Goal: Task Accomplishment & Management: Manage account settings

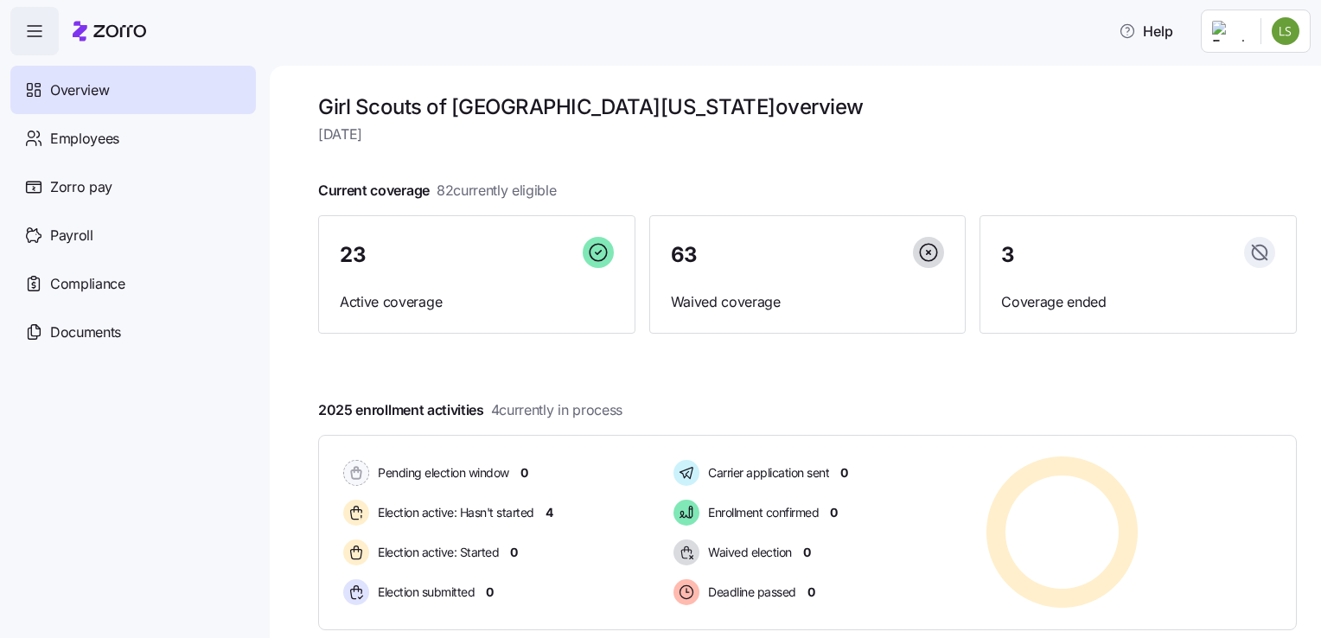
drag, startPoint x: 135, startPoint y: 453, endPoint x: 148, endPoint y: 434, distance: 23.0
click at [148, 434] on nav "Overview Employees Zorro pay Payroll Compliance Documents" at bounding box center [135, 346] width 270 height 583
click at [1239, 30] on html "Help Overview Employees Zorro pay Payroll Compliance Documents Girl Scouts of H…" at bounding box center [660, 314] width 1321 height 628
click at [1224, 147] on div "Company setup" at bounding box center [1240, 147] width 114 height 19
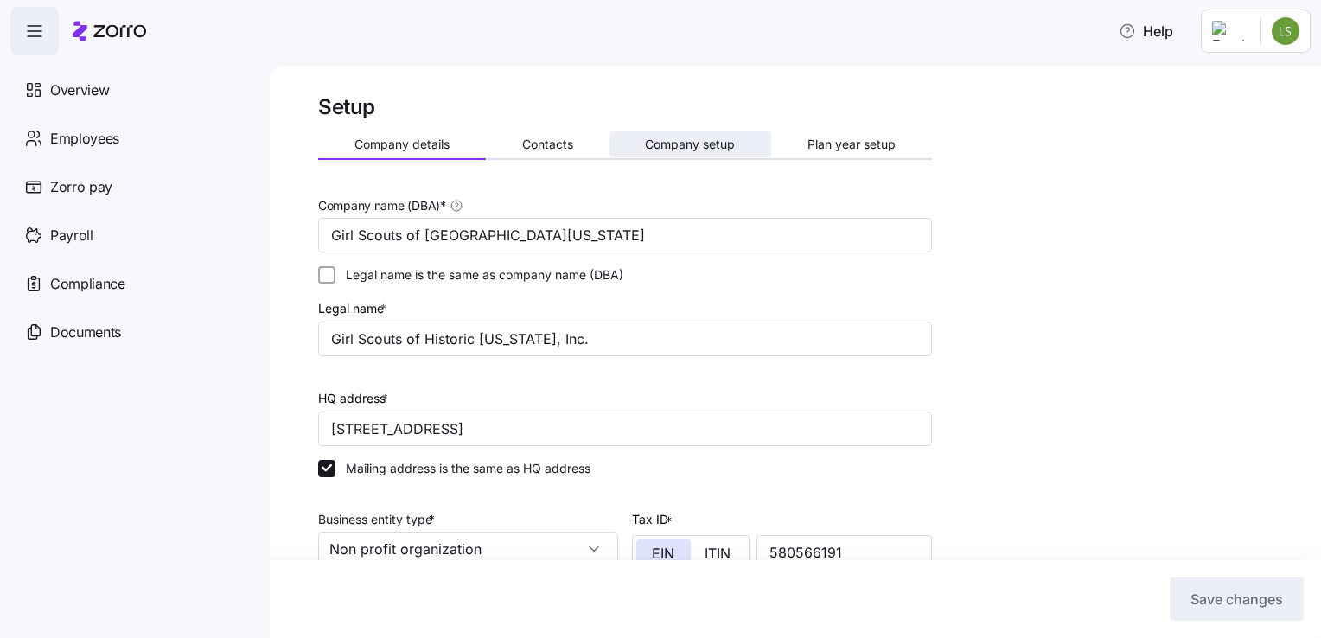
click at [711, 142] on span "Company setup" at bounding box center [690, 144] width 90 height 12
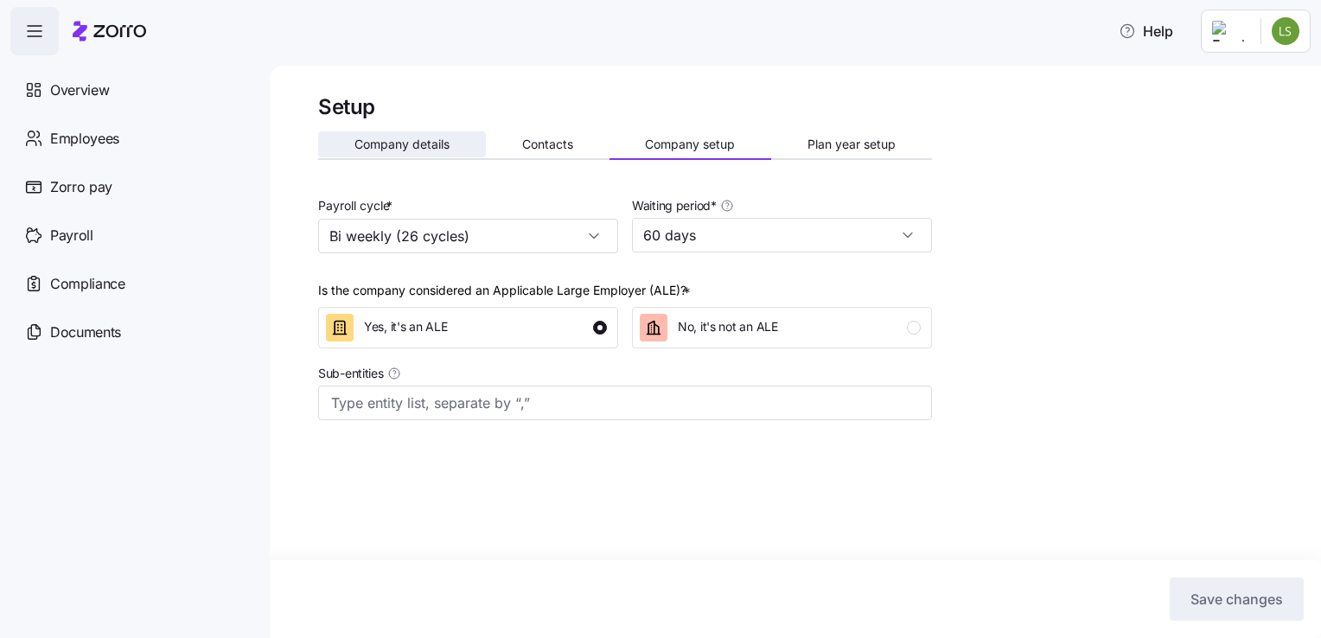
click at [425, 141] on span "Company details" at bounding box center [401, 144] width 95 height 12
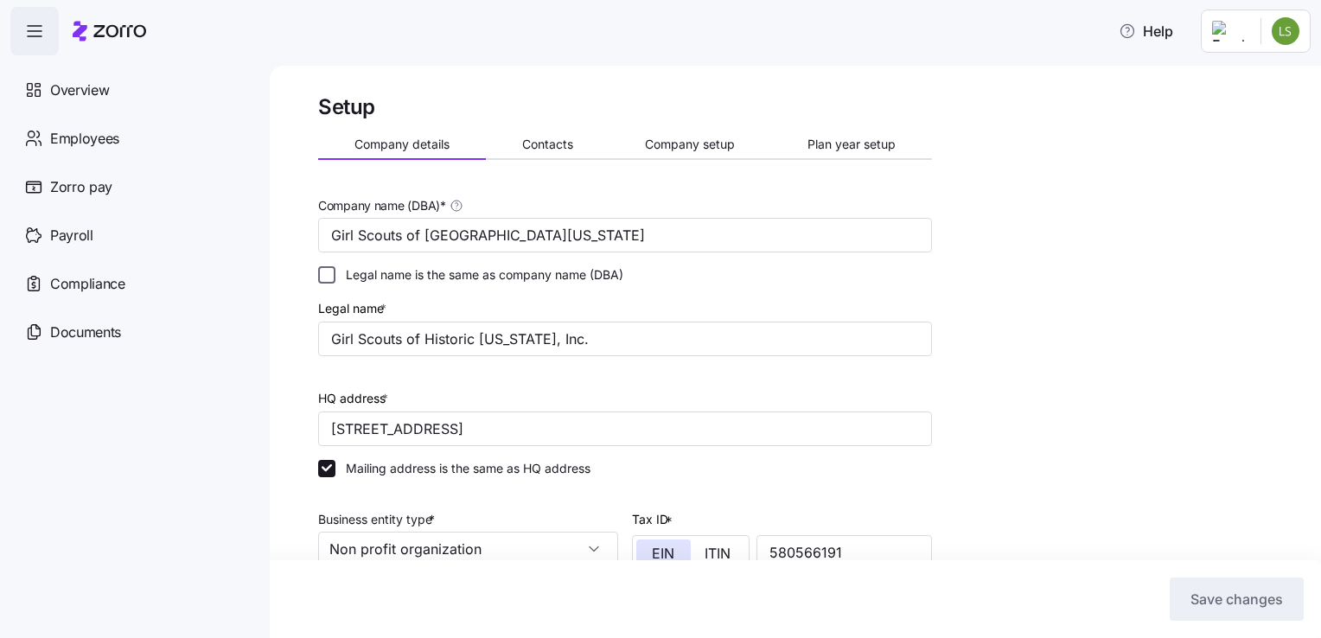
click at [328, 278] on input "Legal name is the same as company name (DBA)" at bounding box center [326, 274] width 17 height 17
checkbox input "true"
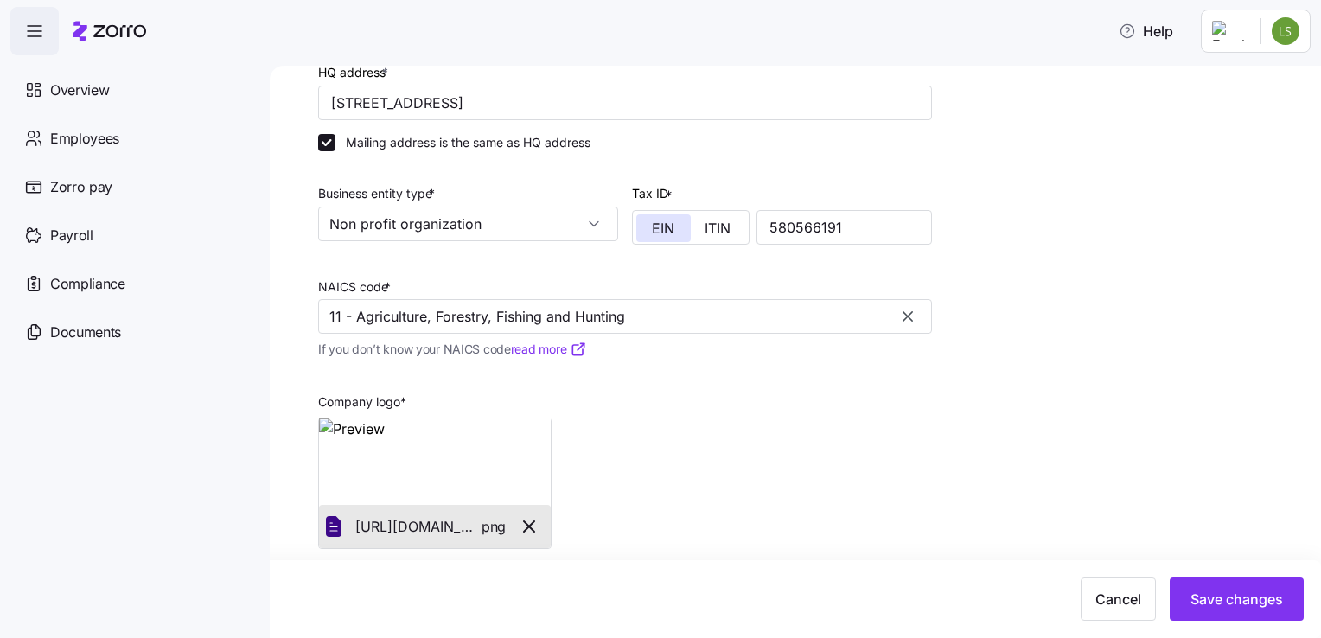
scroll to position [258, 0]
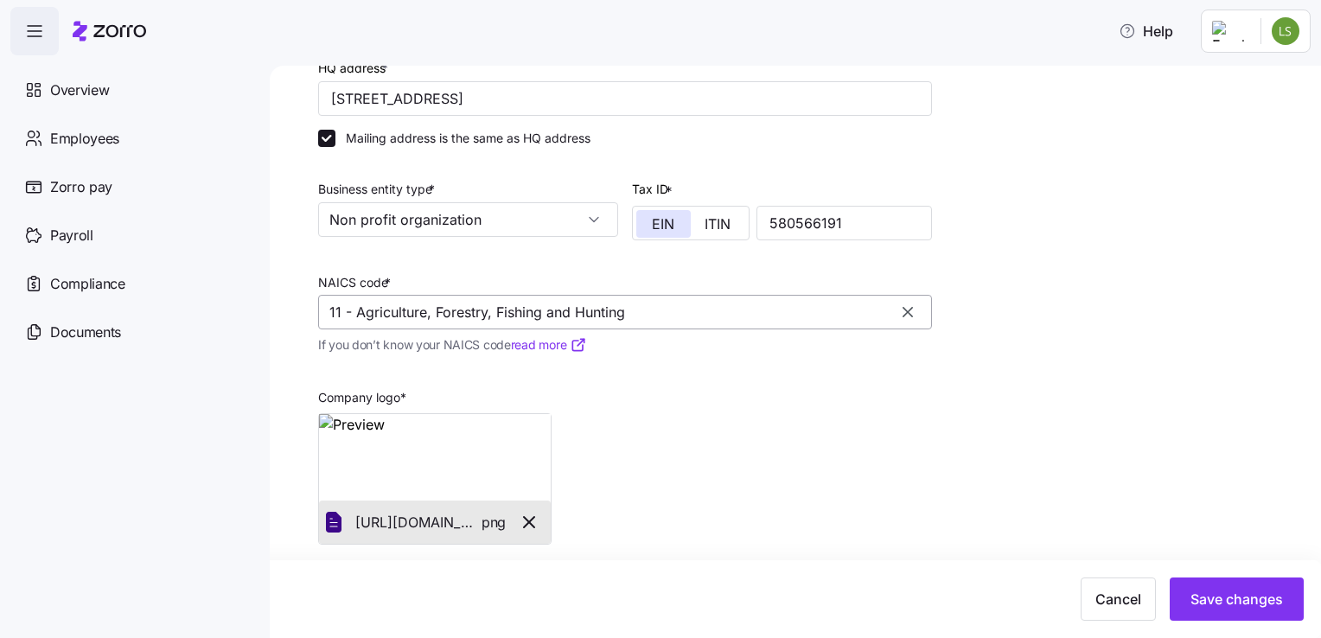
click at [341, 313] on input "11 - Agriculture, Forestry, Fishing and Hunting" at bounding box center [625, 312] width 614 height 35
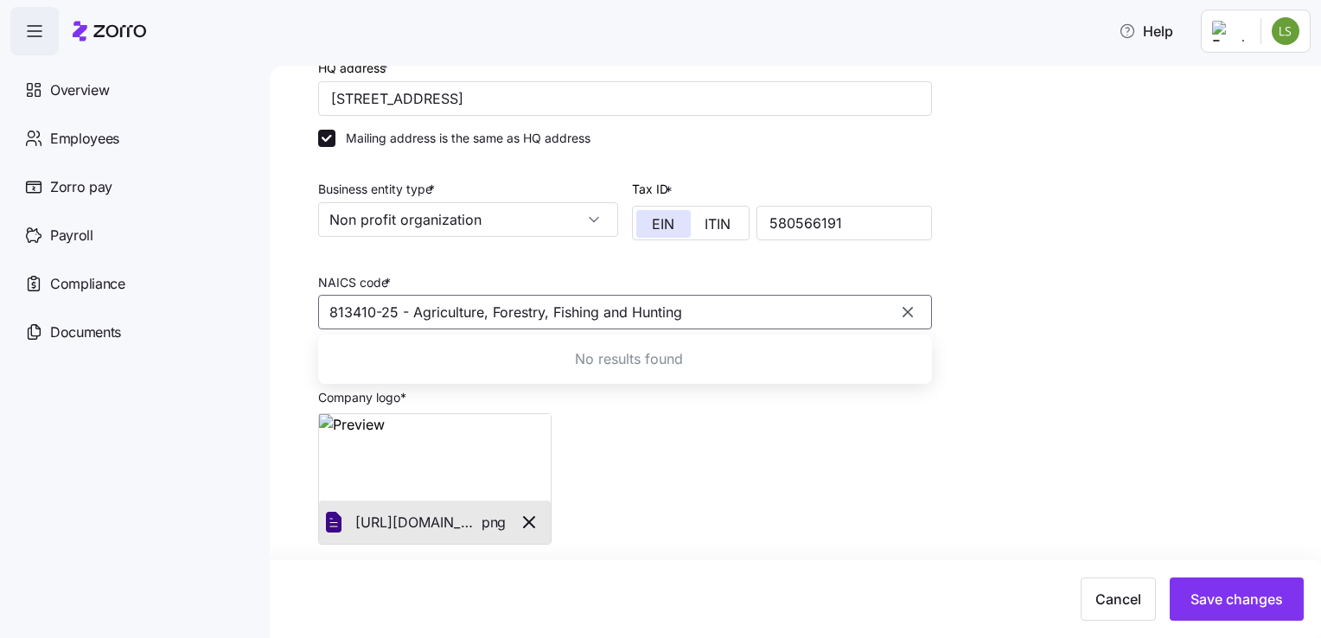
click at [670, 424] on div "Company logo * [URL][DOMAIN_NAME]. png" at bounding box center [625, 456] width 628 height 189
type input "11 - Agriculture, Forestry, Fishing and Hunting"
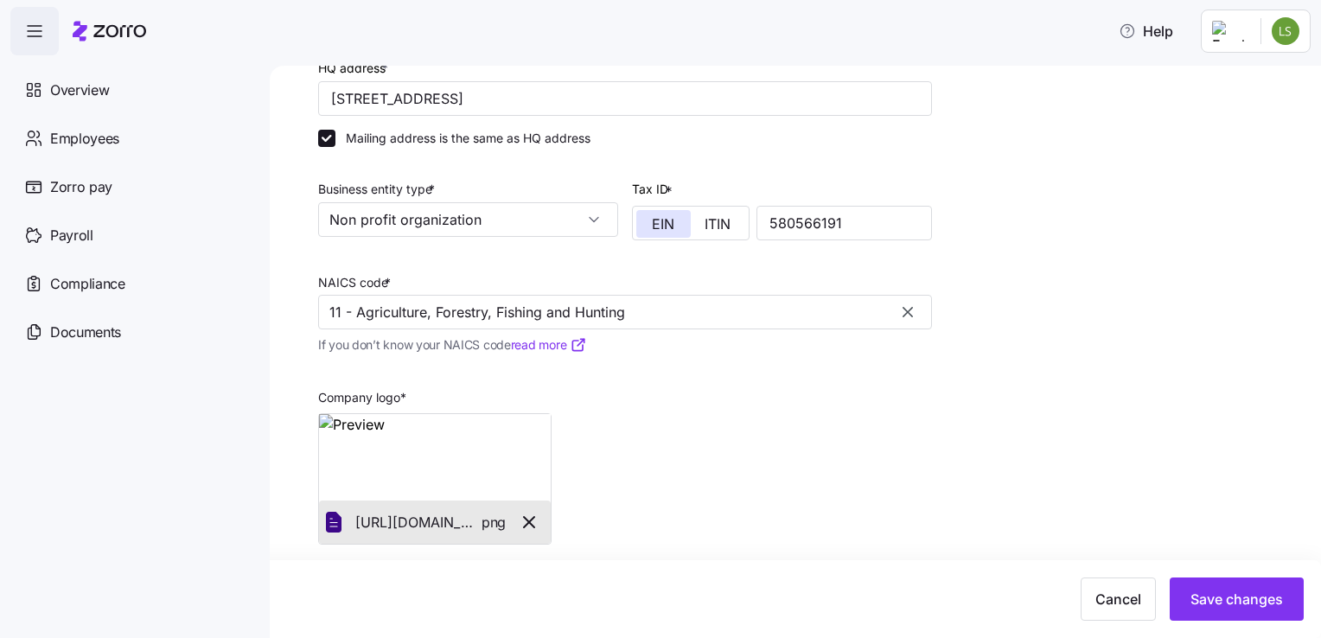
click at [545, 340] on link "read more" at bounding box center [549, 344] width 76 height 17
click at [1255, 591] on span "Save changes" at bounding box center [1237, 599] width 93 height 21
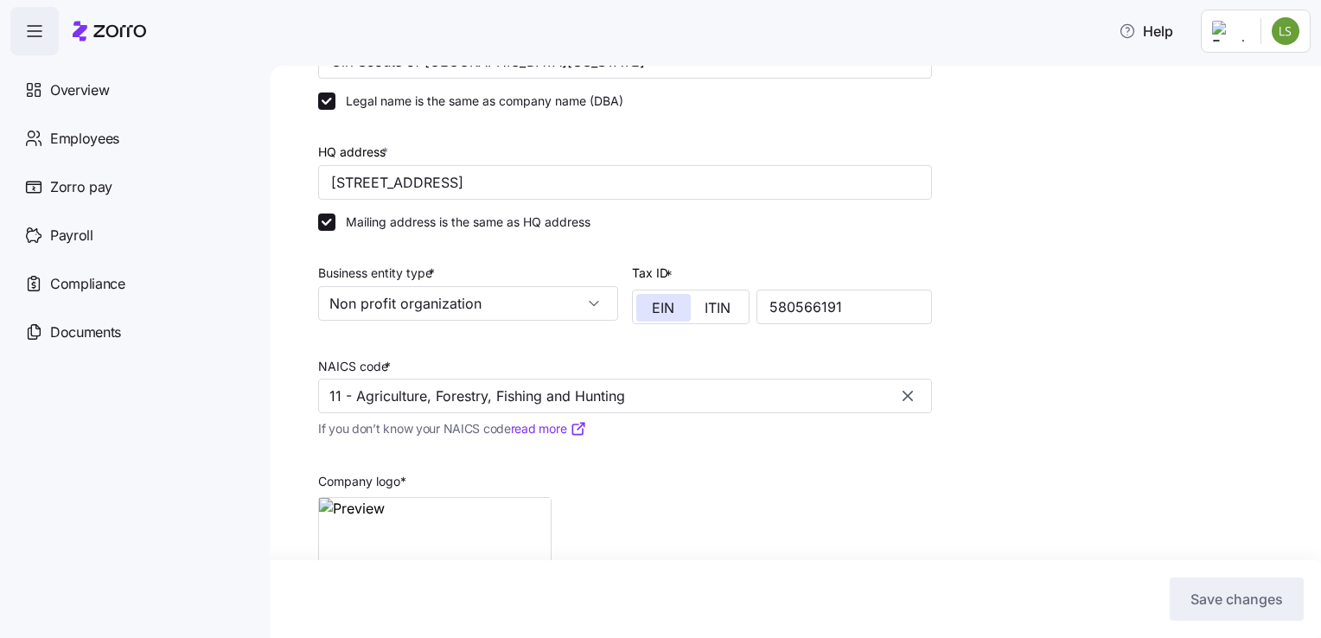
scroll to position [0, 0]
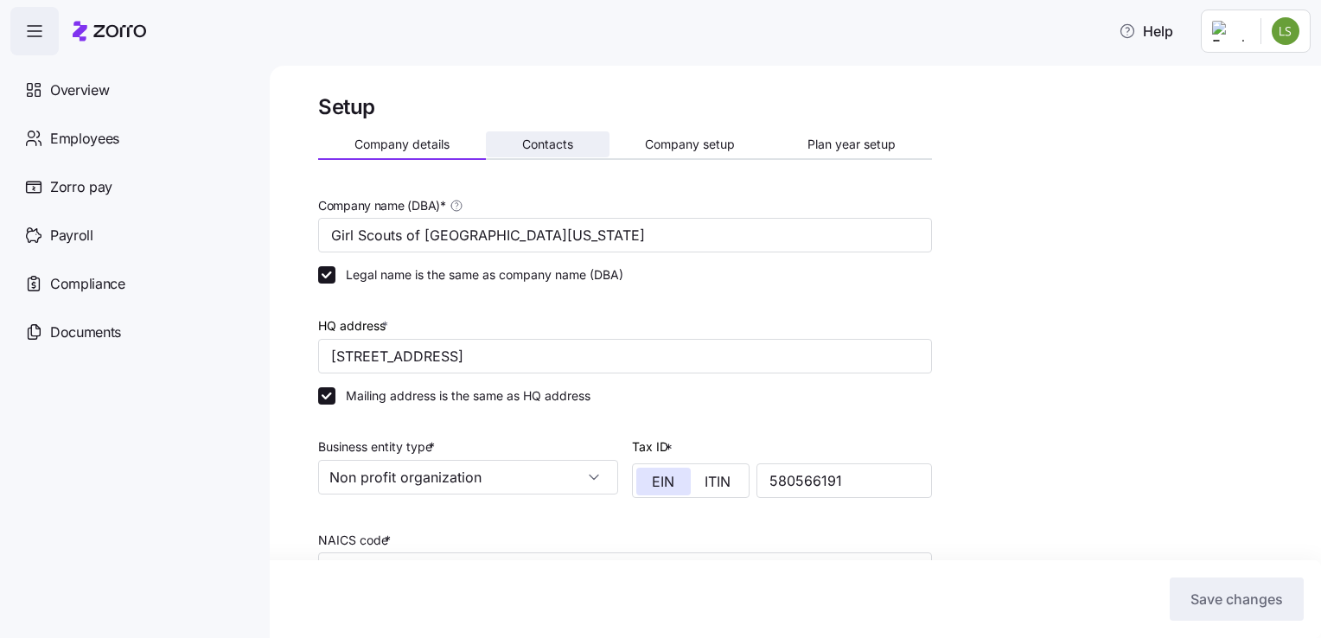
click at [546, 150] on span "Contacts" at bounding box center [547, 144] width 51 height 12
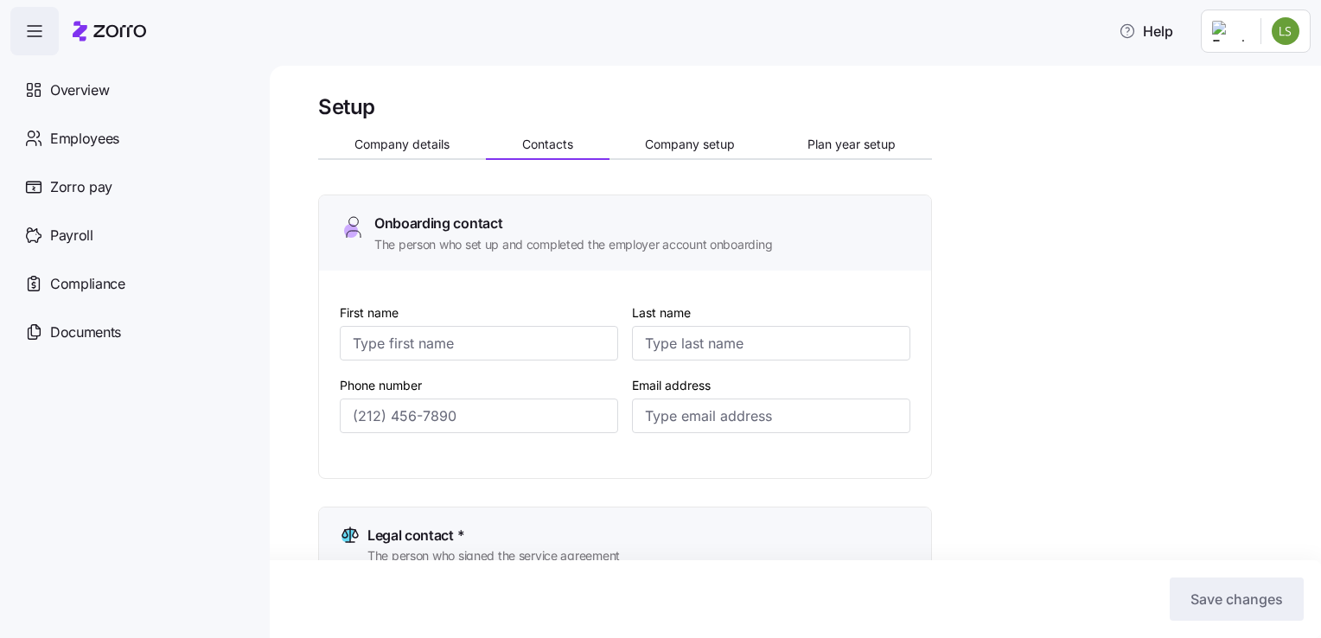
type input "[PERSON_NAME]"
type input "[EMAIL_ADDRESS][DOMAIN_NAME]"
type input "[PERSON_NAME]"
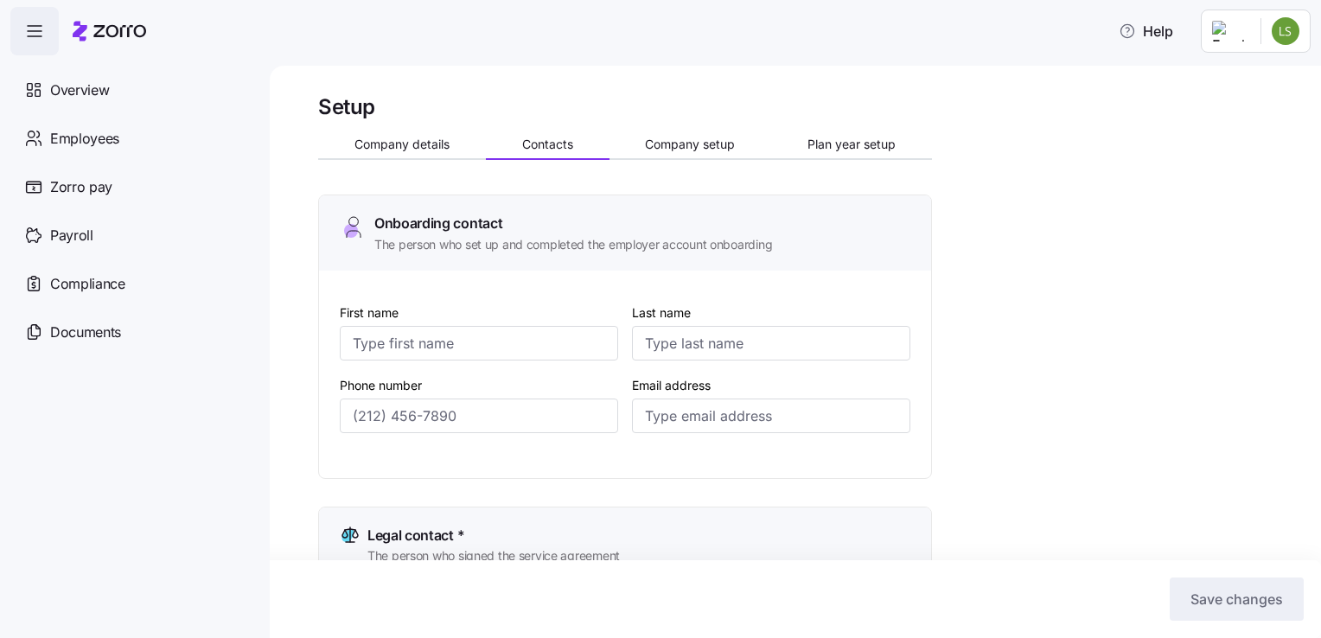
type input "[EMAIL_ADDRESS][DOMAIN_NAME]"
type input "[PERSON_NAME]"
type input "[EMAIL_ADDRESS][DOMAIN_NAME]"
type input "[PERSON_NAME]"
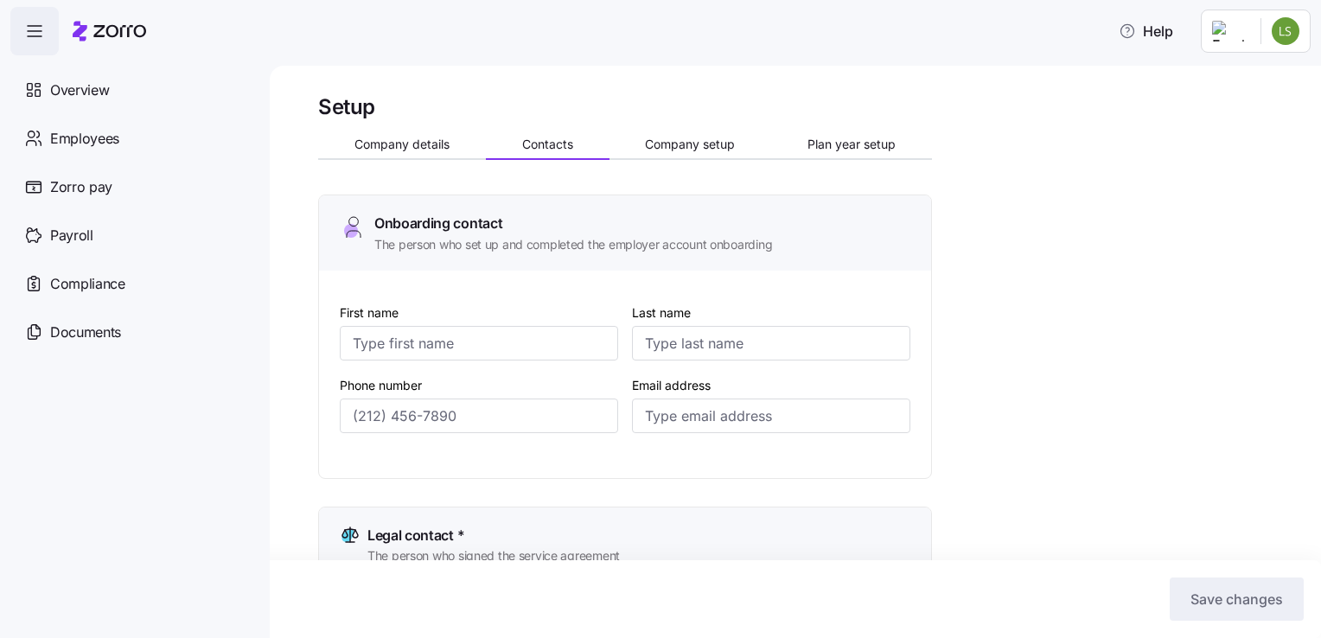
type input "[PERSON_NAME]"
type input "[EMAIL_ADDRESS][DOMAIN_NAME]"
type input "[PHONE_NUMBER]"
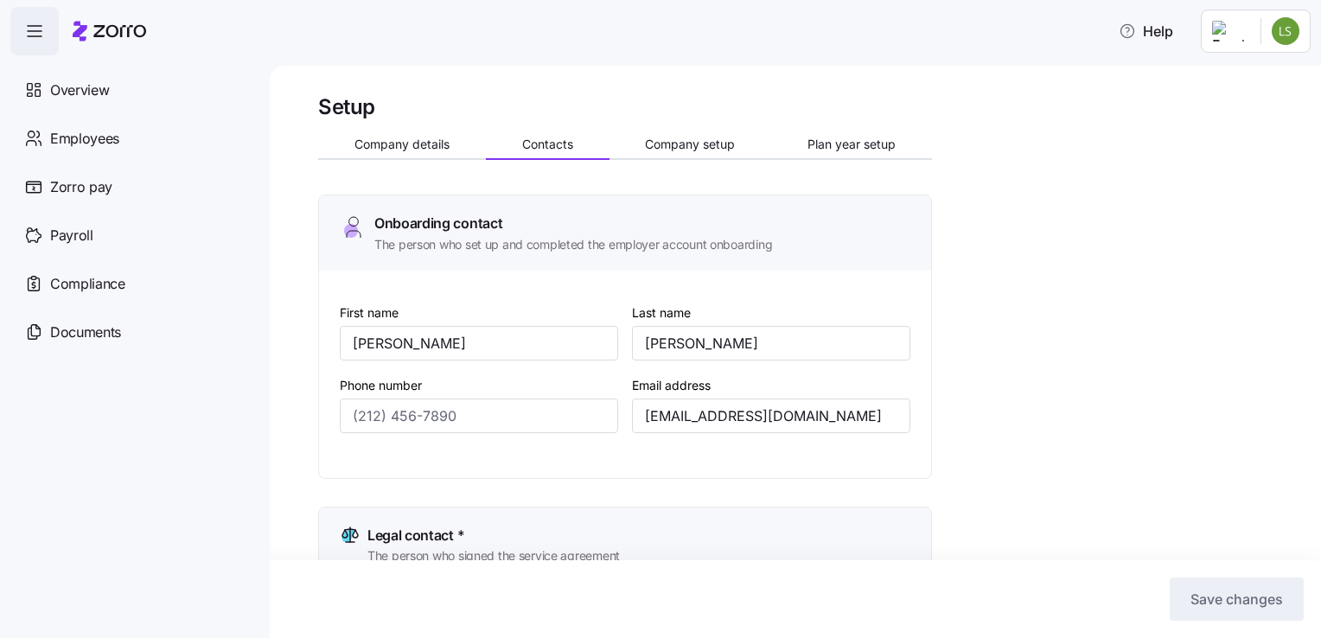
type input "[PHONE_NUMBER]"
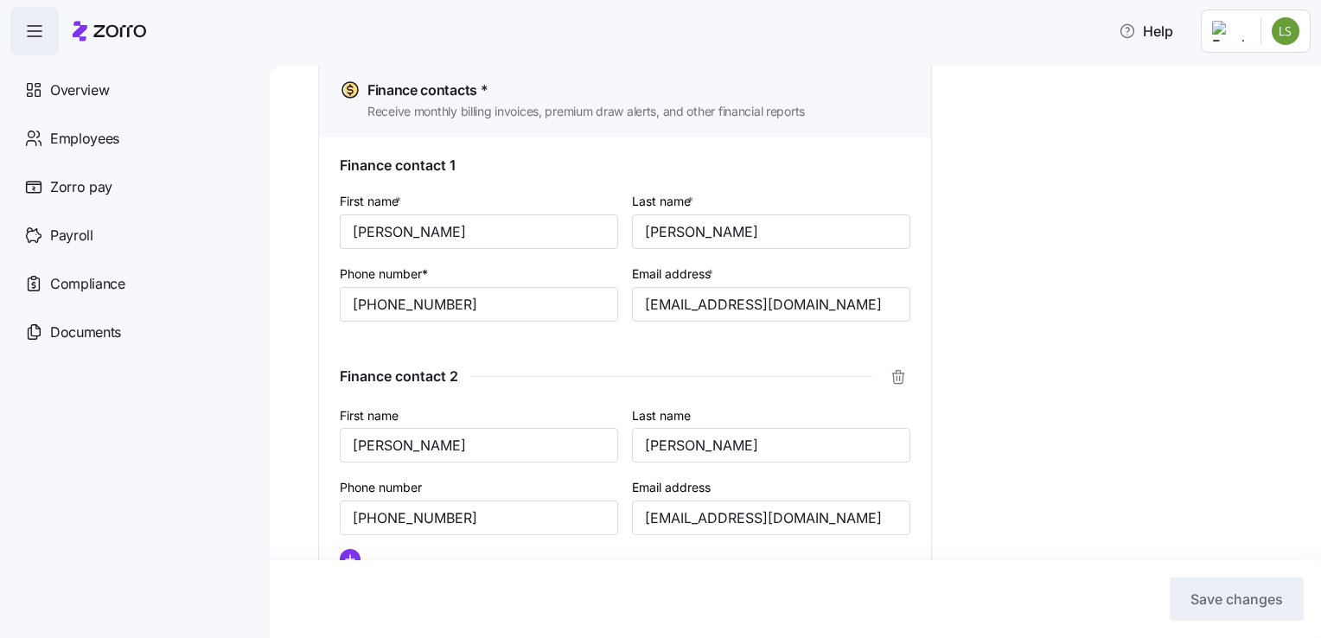
scroll to position [1172, 0]
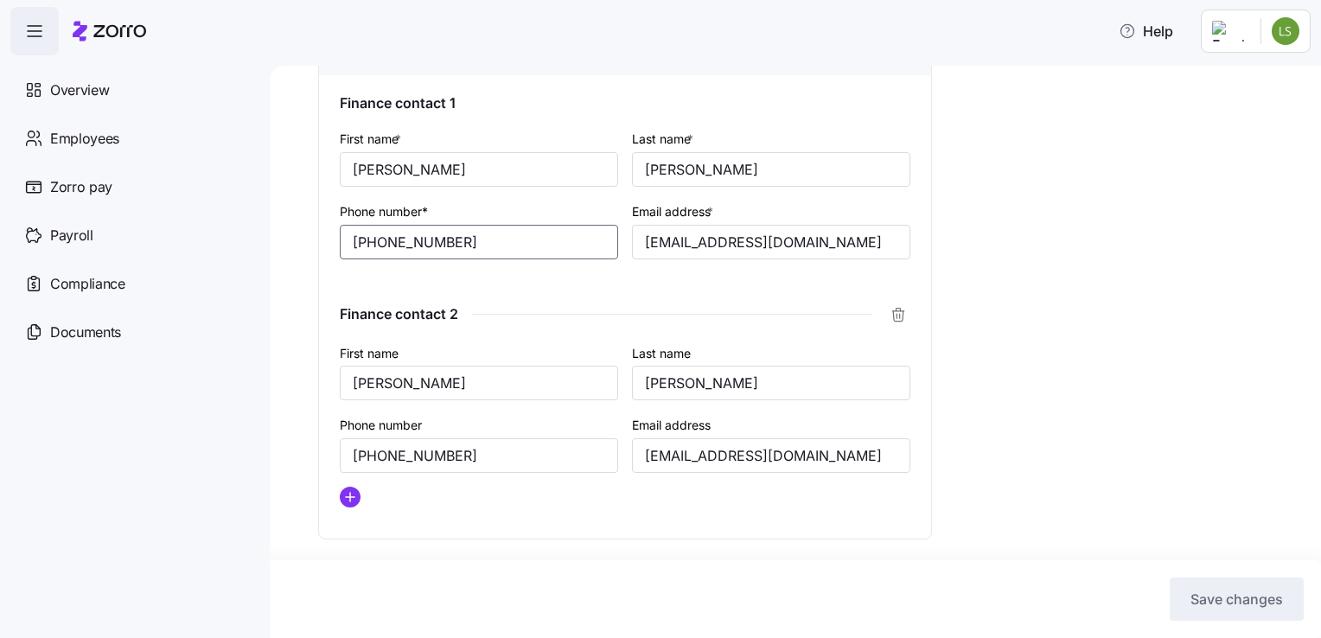
click at [472, 240] on input "[PHONE_NUMBER]" at bounding box center [479, 242] width 278 height 35
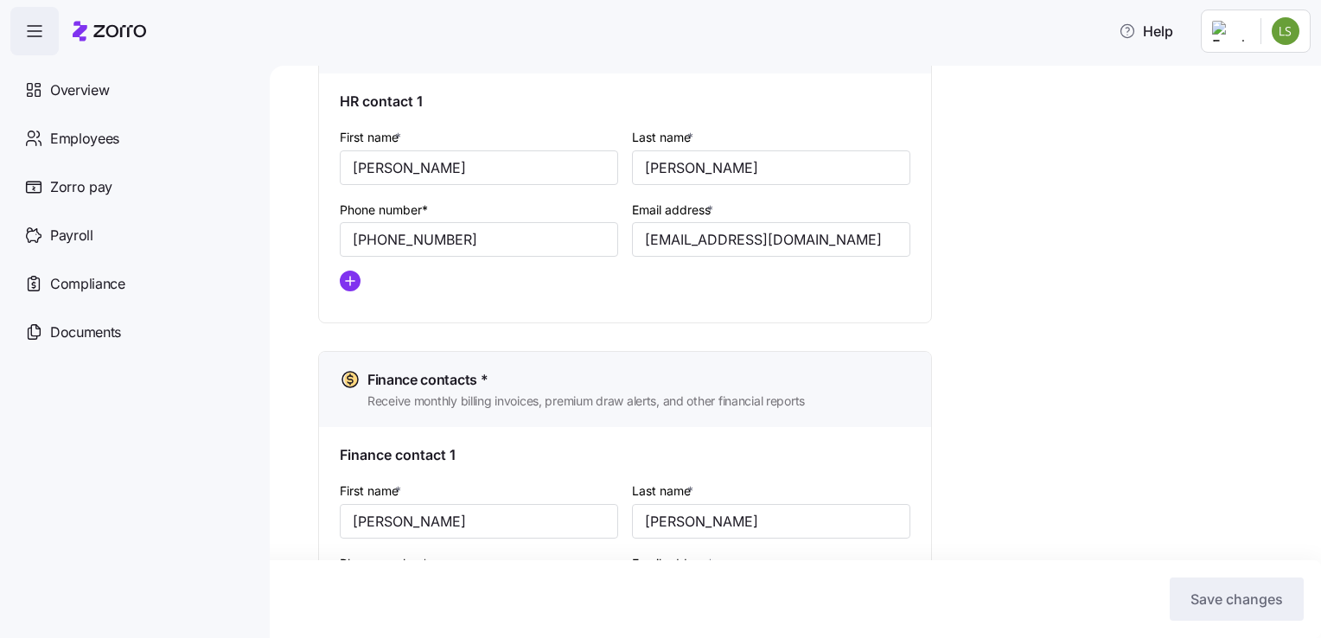
scroll to position [792, 0]
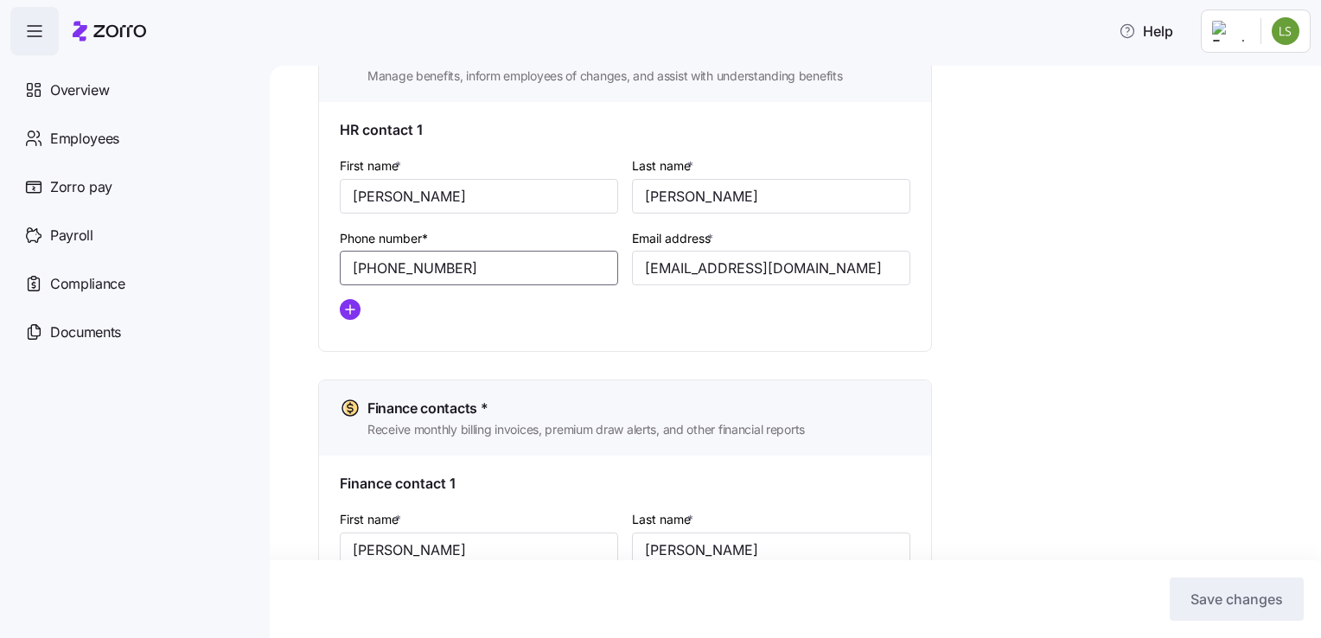
click at [465, 265] on input "[PHONE_NUMBER]" at bounding box center [479, 268] width 278 height 35
type input "4"
type input "[PHONE_NUMBER]"
click at [1204, 591] on span "Save changes" at bounding box center [1237, 599] width 93 height 21
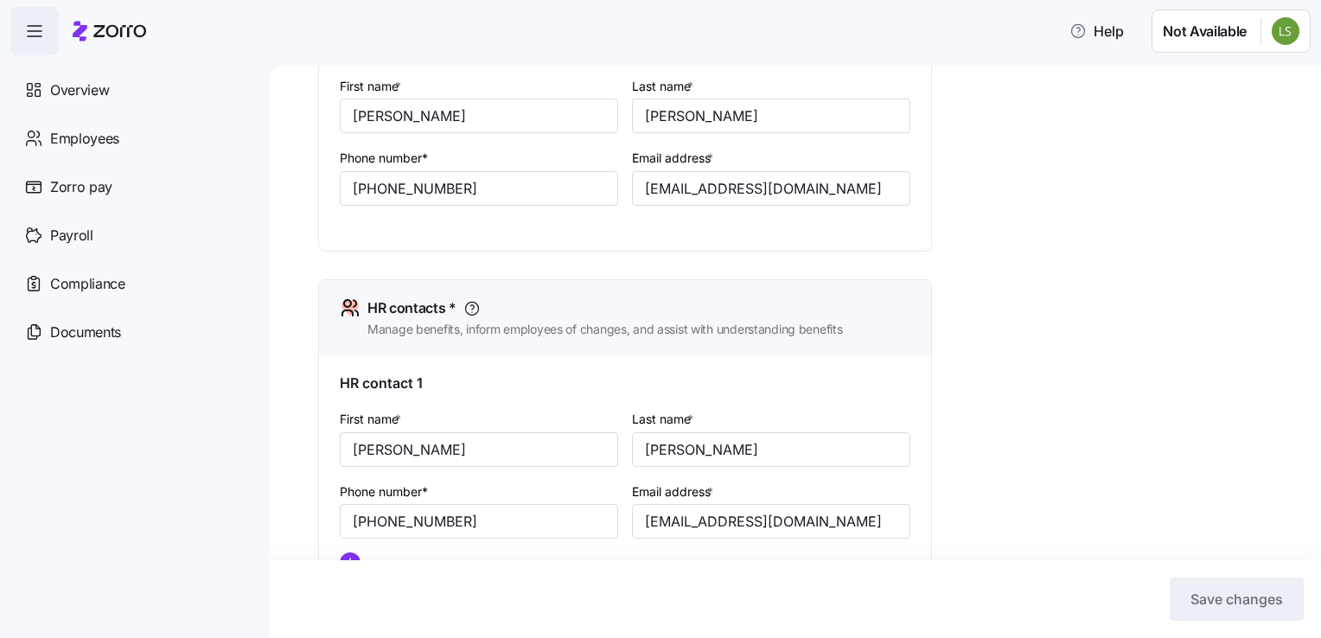
scroll to position [0, 0]
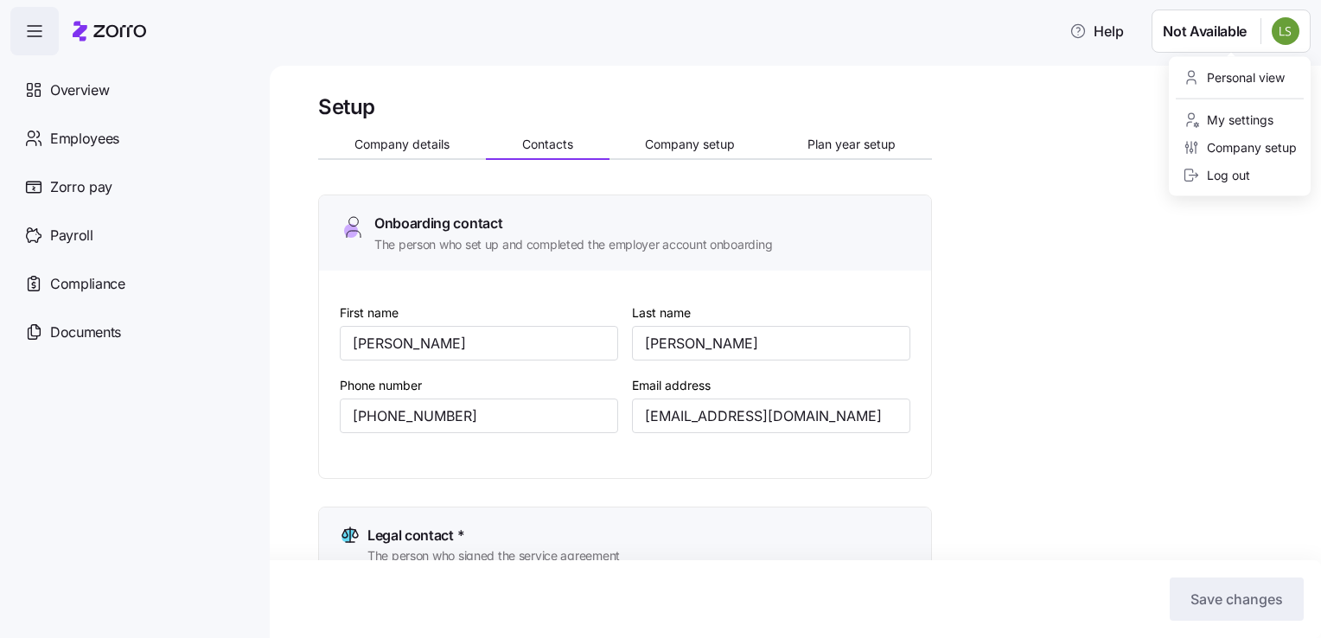
click at [1281, 29] on html "Help Not Available Overview Employees Zorro pay Payroll Compliance Documents Se…" at bounding box center [660, 314] width 1321 height 628
click at [1235, 175] on div "Log out" at bounding box center [1216, 175] width 67 height 19
